Goal: Find contact information: Find contact information

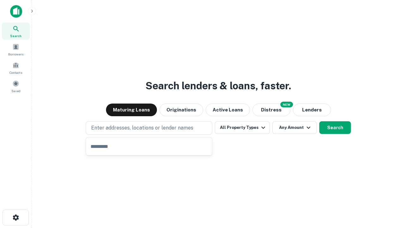
type input "**********"
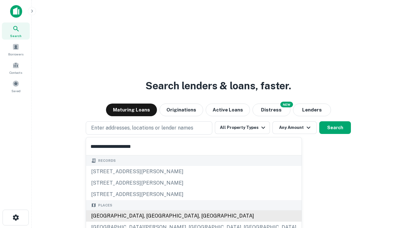
click at [151, 216] on div "Santa Monica, CA, USA" at bounding box center [193, 215] width 215 height 11
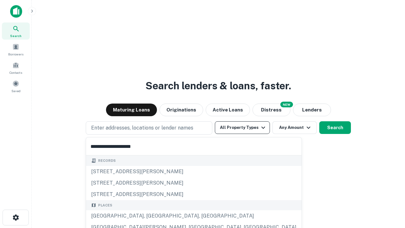
click at [242, 127] on button "All Property Types" at bounding box center [242, 127] width 55 height 13
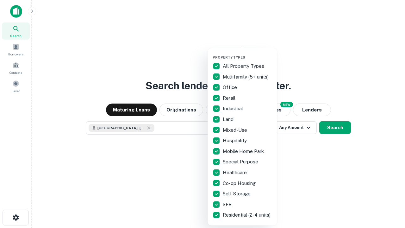
click at [247, 53] on button "button" at bounding box center [248, 53] width 70 height 0
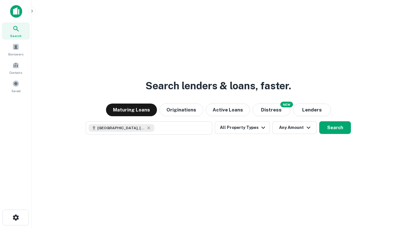
scroll to position [10, 0]
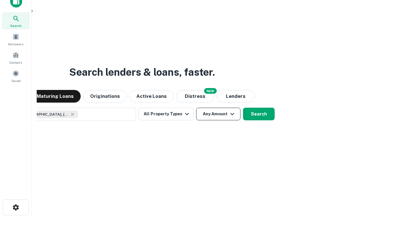
click at [196, 108] on button "Any Amount" at bounding box center [218, 114] width 44 height 13
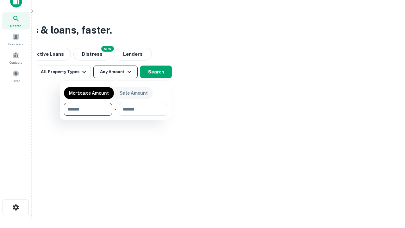
type input "*******"
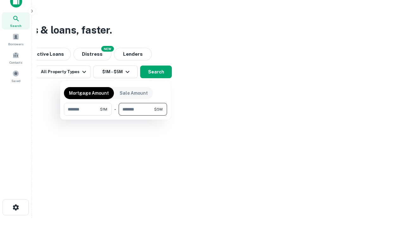
type input "*******"
click at [115, 115] on button "button" at bounding box center [115, 115] width 103 height 0
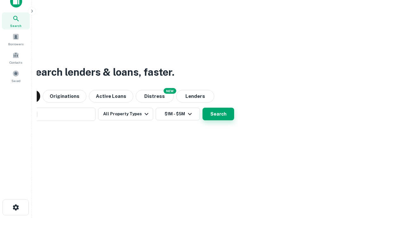
click at [202, 108] on button "Search" at bounding box center [218, 114] width 32 height 13
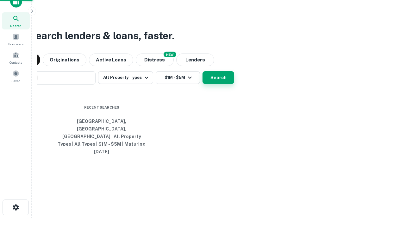
scroll to position [17, 179]
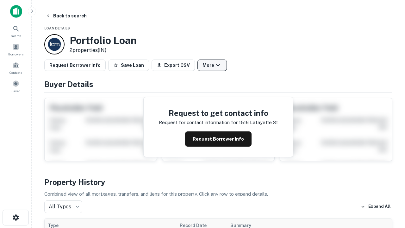
click at [212, 65] on button "More" at bounding box center [211, 64] width 29 height 11
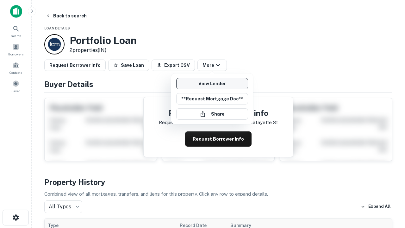
click at [212, 84] on link "View Lender" at bounding box center [212, 83] width 72 height 11
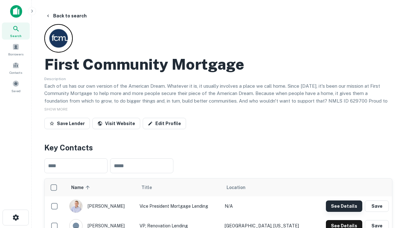
click at [344, 206] on button "See Details" at bounding box center [344, 205] width 36 height 11
click at [15, 217] on icon "button" at bounding box center [16, 218] width 8 height 8
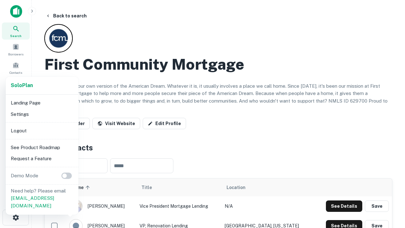
click at [42, 130] on li "Logout" at bounding box center [42, 130] width 68 height 11
